Goal: Task Accomplishment & Management: Manage account settings

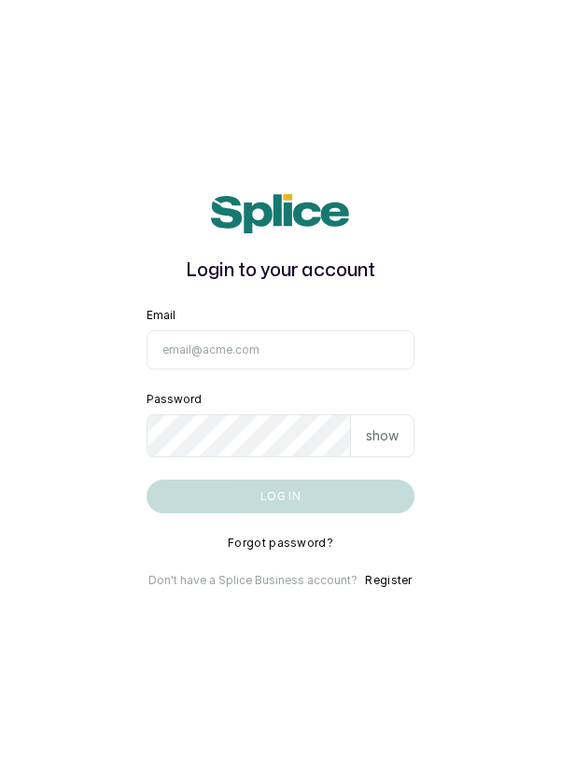
click at [329, 369] on input "Email" at bounding box center [280, 349] width 269 height 39
type input "[EMAIL_ADDRESS][DOMAIN_NAME]"
click at [146, 480] on button "Log in" at bounding box center [280, 497] width 269 height 34
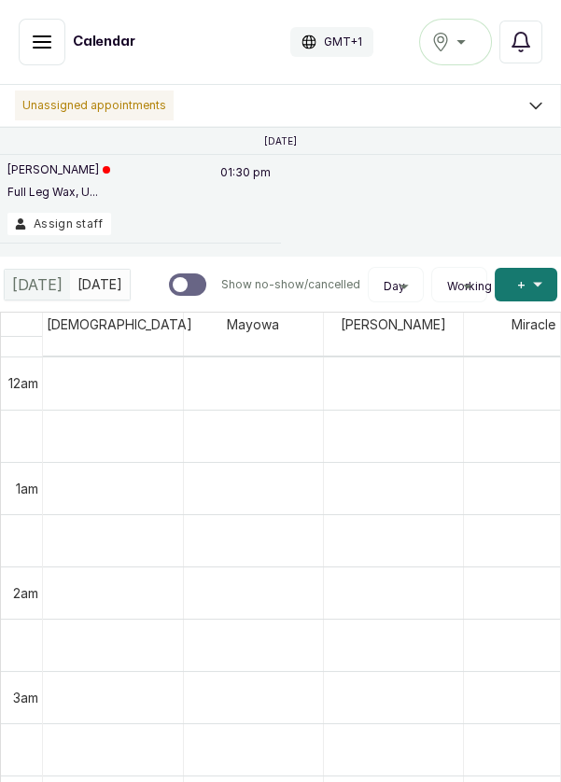
scroll to position [628, 0]
click at [463, 45] on div "Ikoyi" at bounding box center [455, 42] width 49 height 22
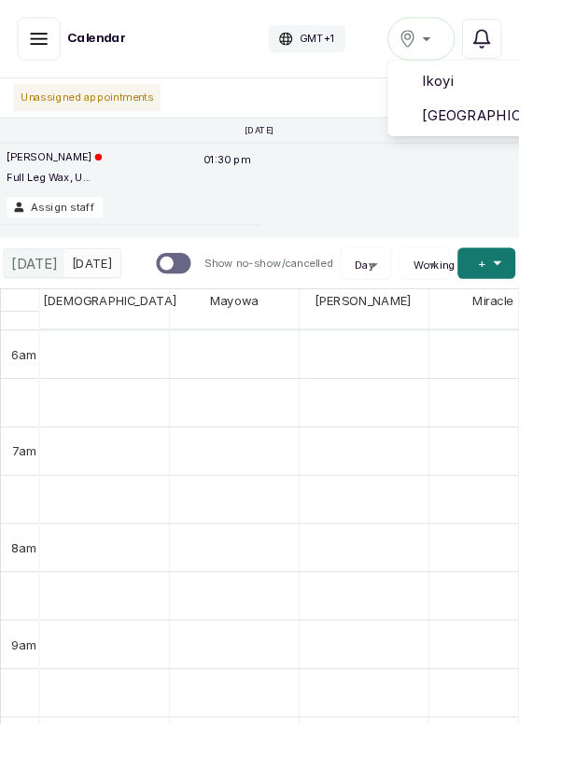
click at [519, 132] on span "Victoria Island" at bounding box center [523, 125] width 134 height 22
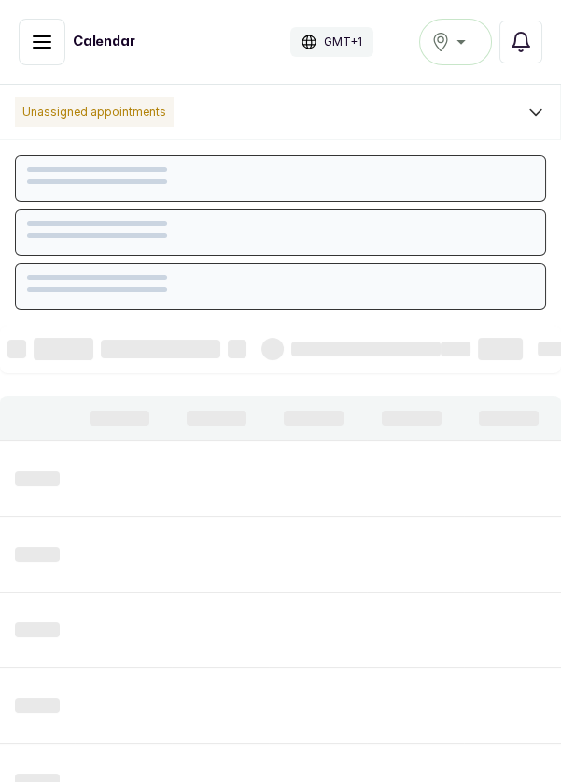
scroll to position [628, 0]
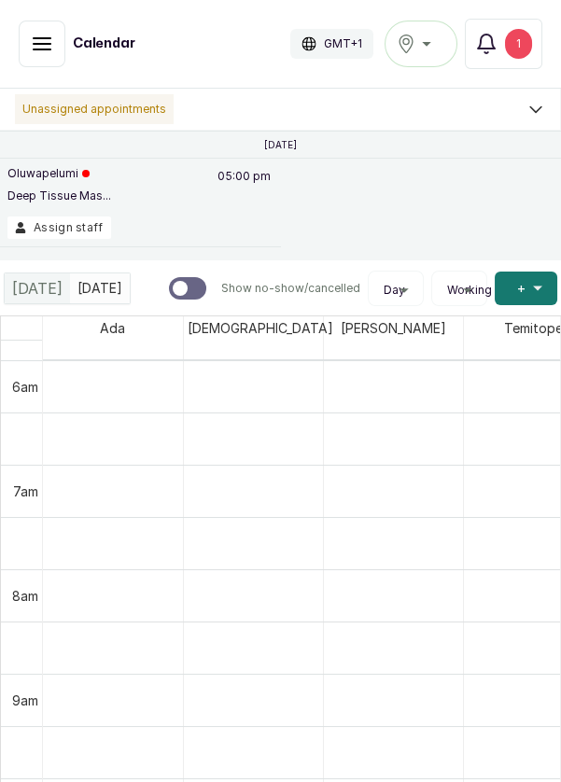
click at [73, 216] on button "Assign staff" at bounding box center [59, 227] width 104 height 22
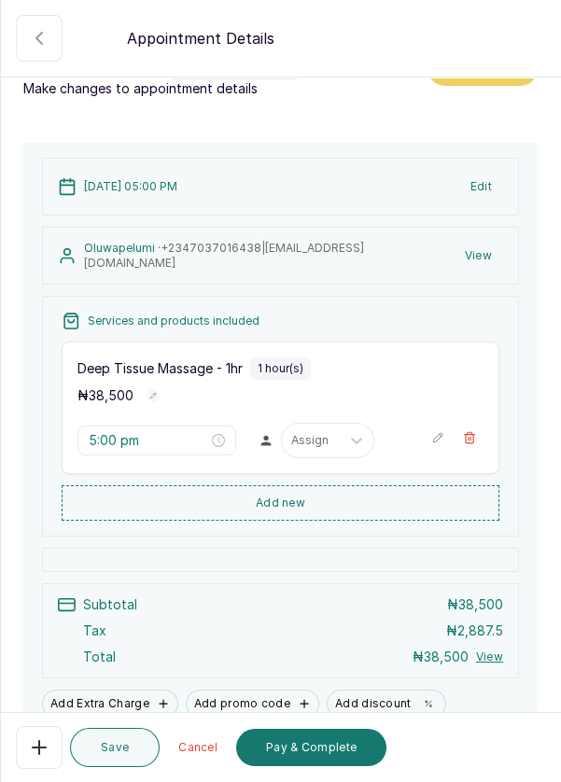
scroll to position [39, 0]
click at [36, 749] on icon "button" at bounding box center [39, 747] width 22 height 22
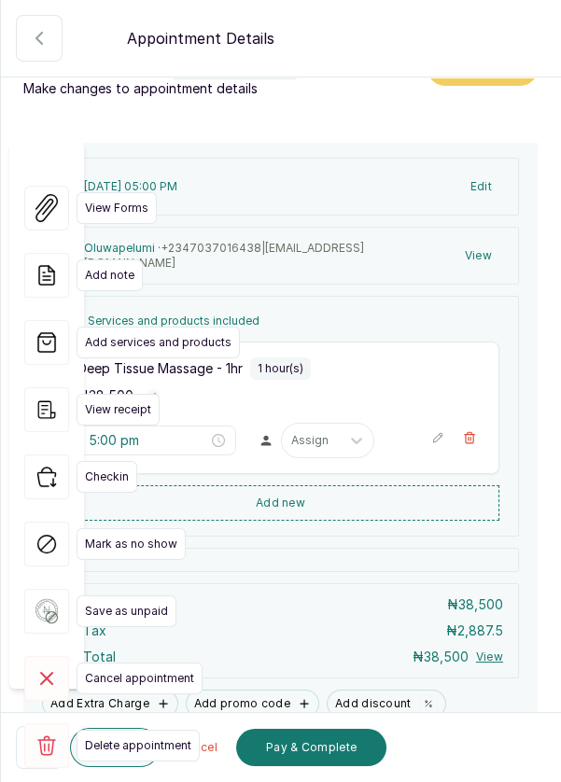
click at [83, 730] on span "Delete appointment" at bounding box center [138, 746] width 123 height 32
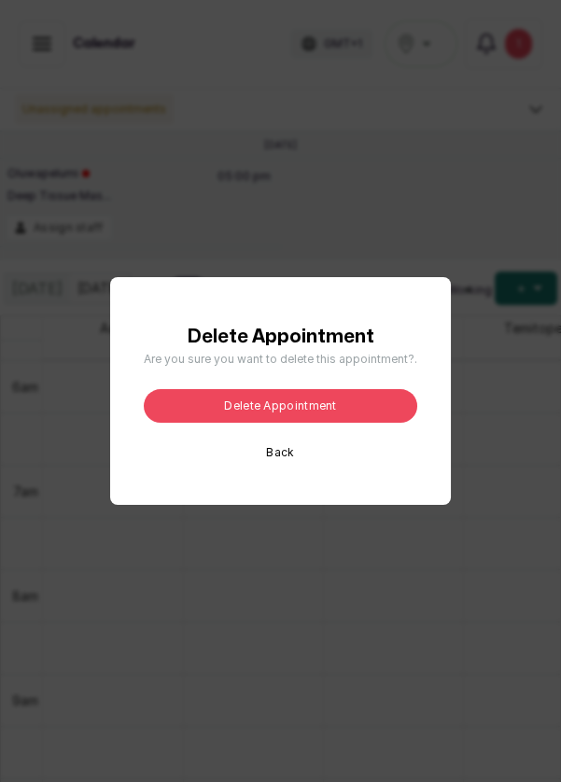
click at [235, 423] on button "Delete appointment" at bounding box center [280, 406] width 273 height 34
